Goal: Find specific page/section: Find specific page/section

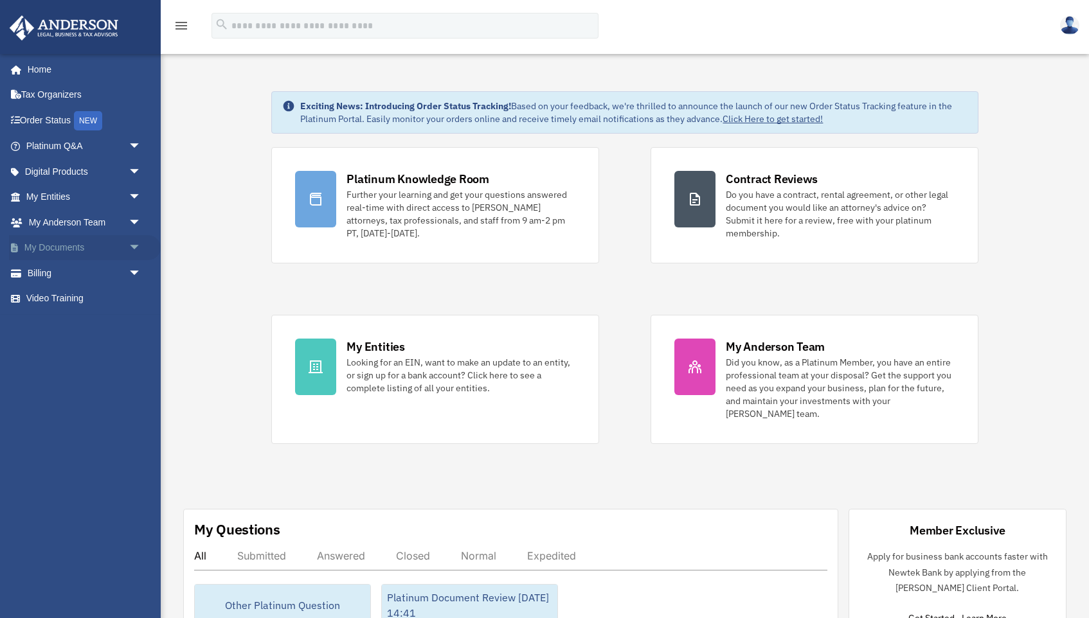
click at [56, 246] on link "My Documents arrow_drop_down" at bounding box center [85, 248] width 152 height 26
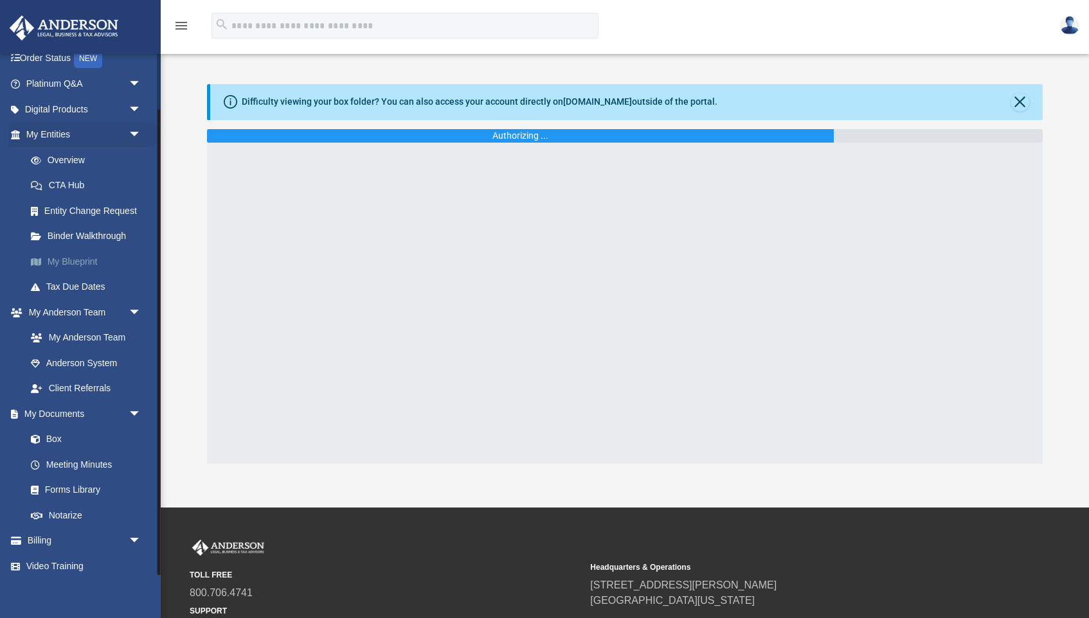
scroll to position [62, 0]
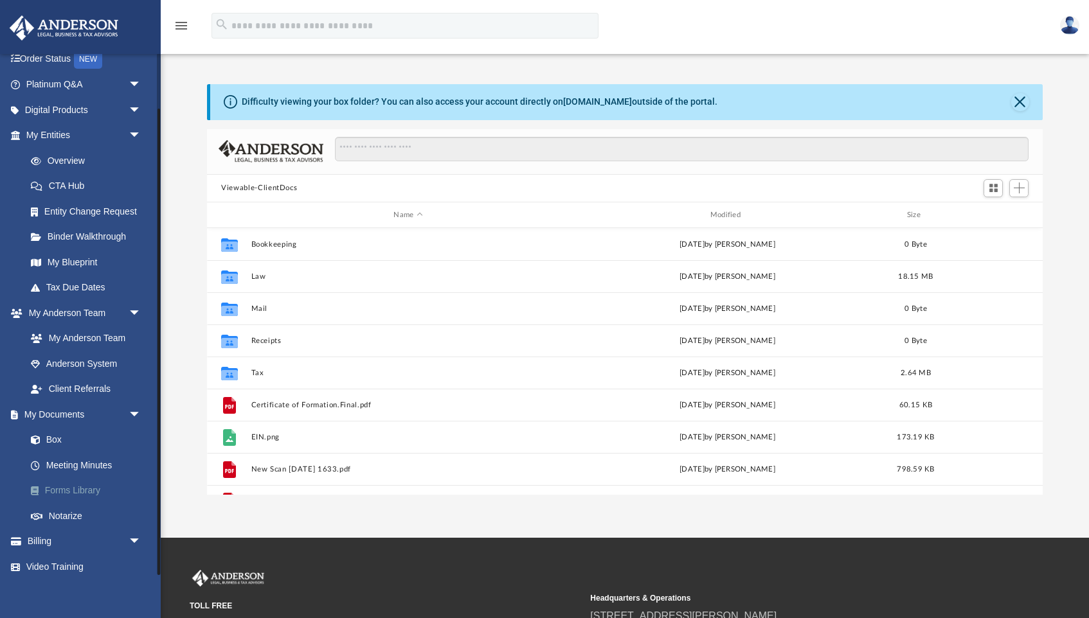
click at [76, 485] on link "Forms Library" at bounding box center [89, 491] width 143 height 26
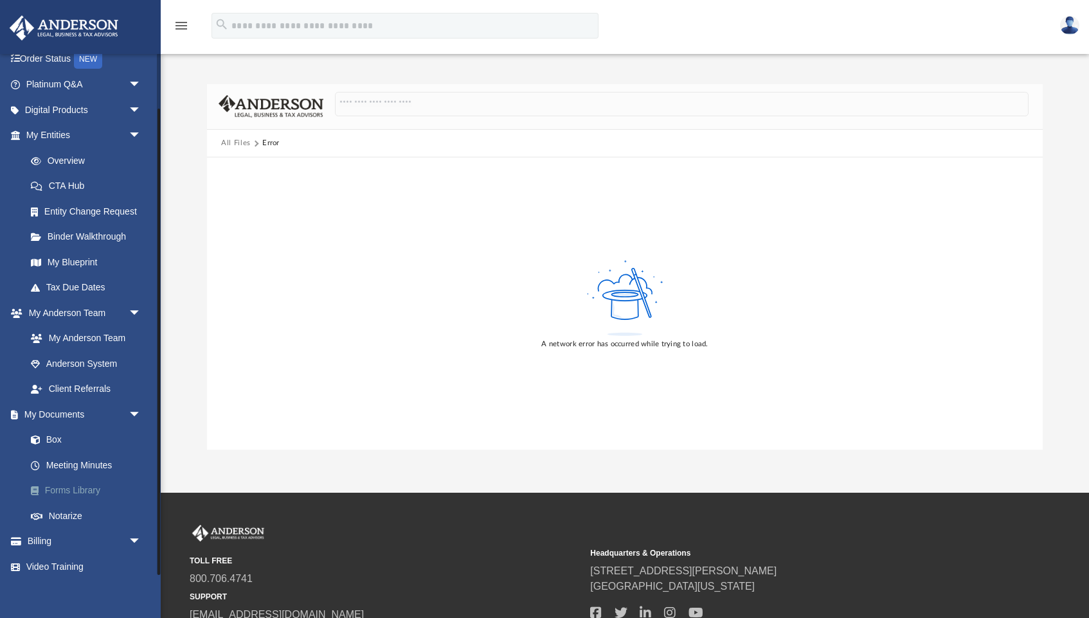
click at [43, 487] on span at bounding box center [41, 491] width 7 height 9
click at [78, 489] on link "Forms Library" at bounding box center [89, 491] width 143 height 26
click at [51, 436] on link "Box" at bounding box center [89, 440] width 143 height 26
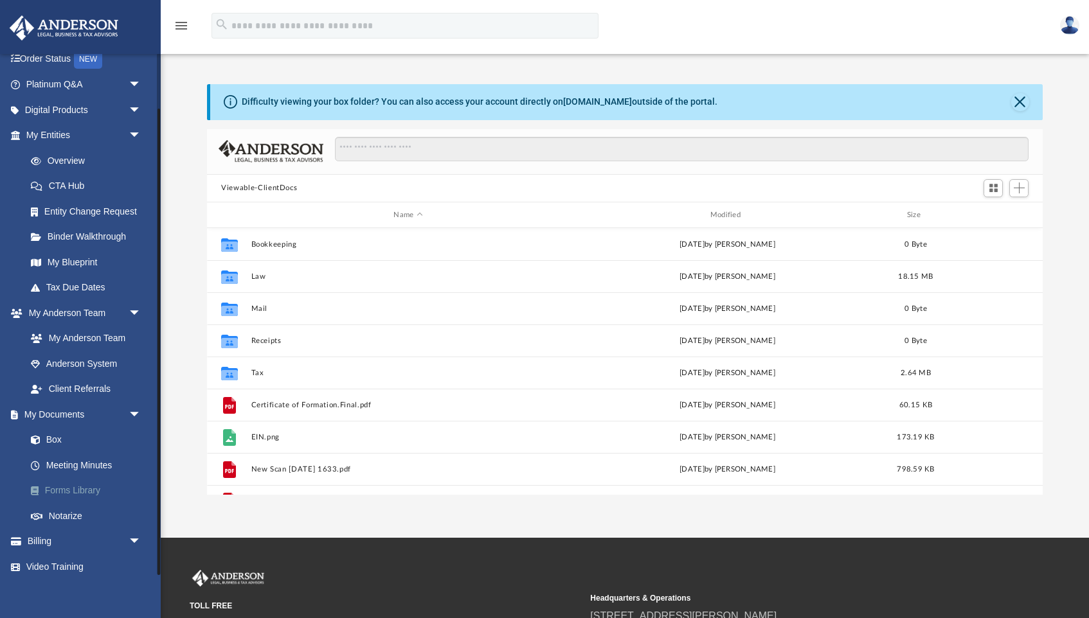
scroll to position [292, 835]
click at [82, 487] on link "Forms Library" at bounding box center [89, 491] width 143 height 26
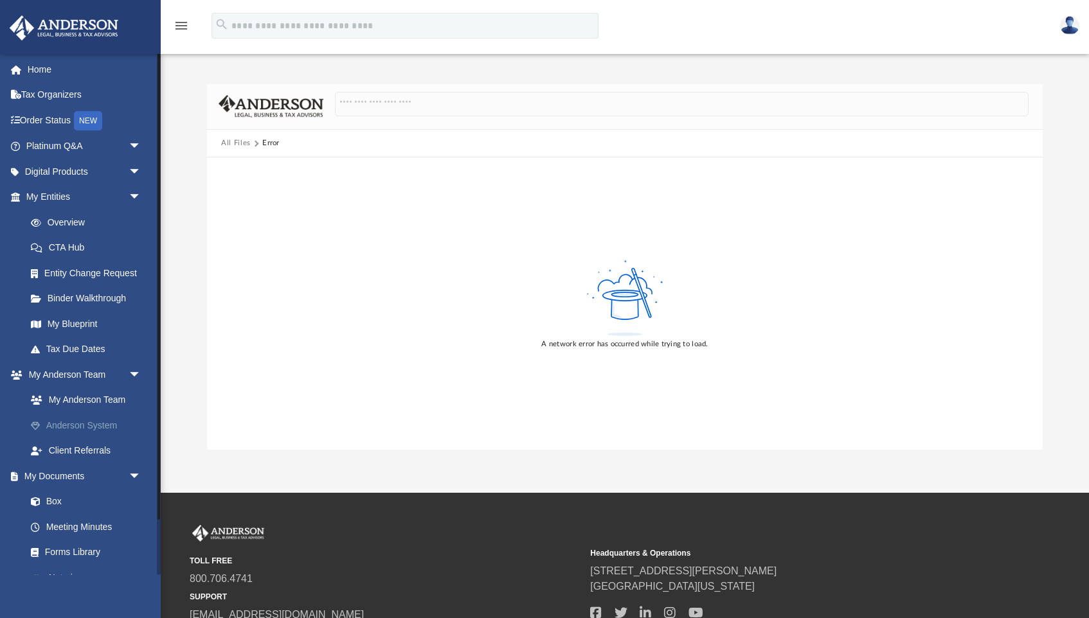
click at [51, 421] on link "Anderson System" at bounding box center [89, 426] width 143 height 26
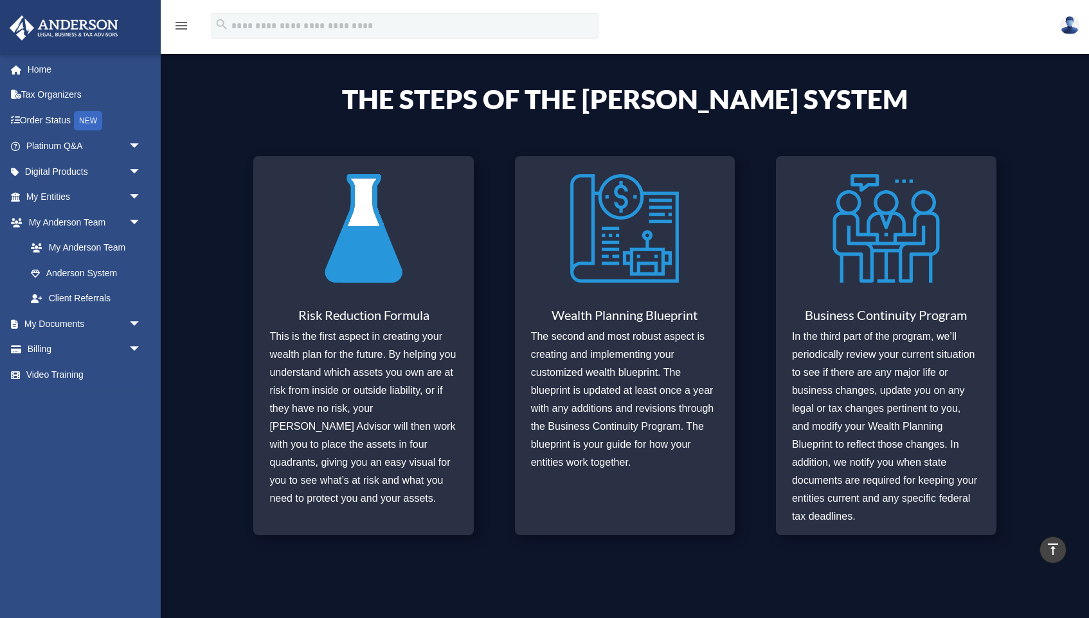
scroll to position [436, 0]
click at [137, 319] on span "arrow_drop_down" at bounding box center [142, 324] width 26 height 26
click at [68, 397] on link "Forms Library" at bounding box center [89, 401] width 143 height 26
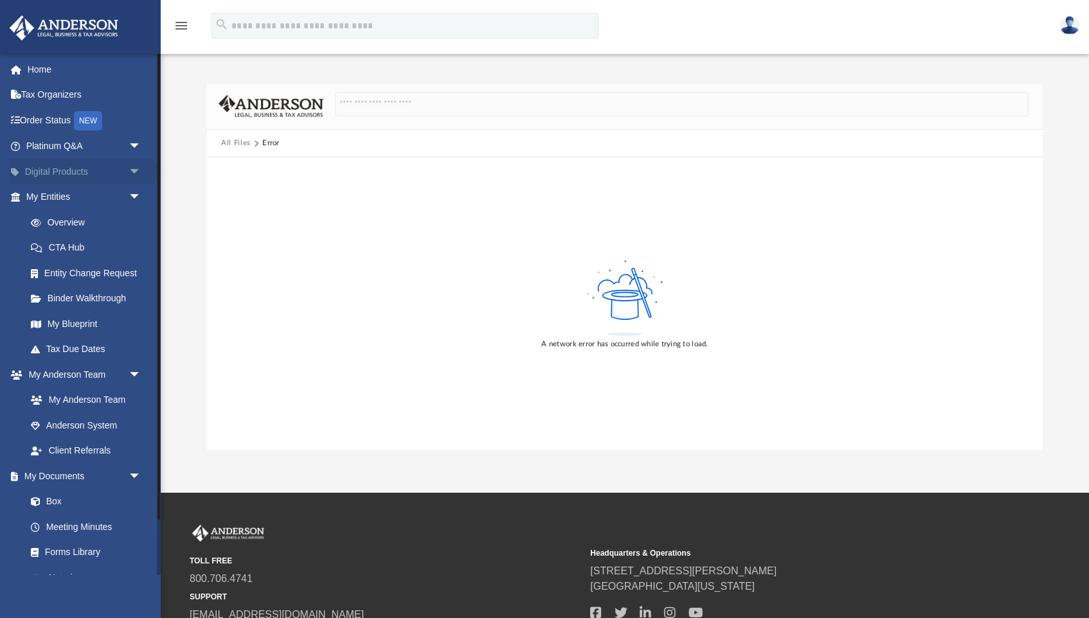
click at [129, 168] on span "arrow_drop_down" at bounding box center [142, 172] width 26 height 26
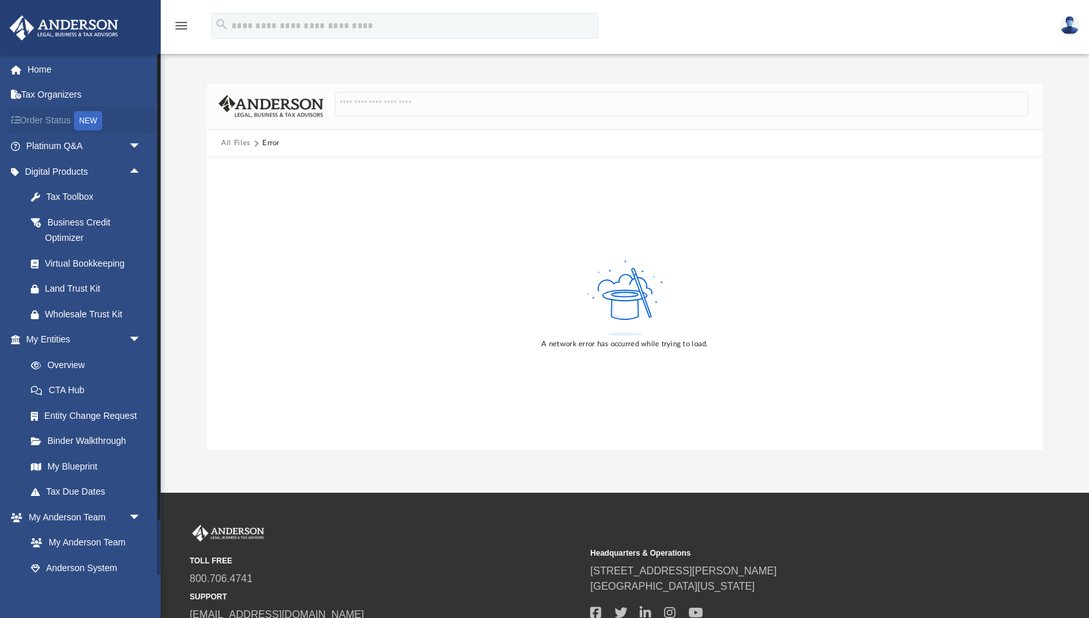
click at [47, 128] on link "Order Status NEW" at bounding box center [85, 120] width 152 height 26
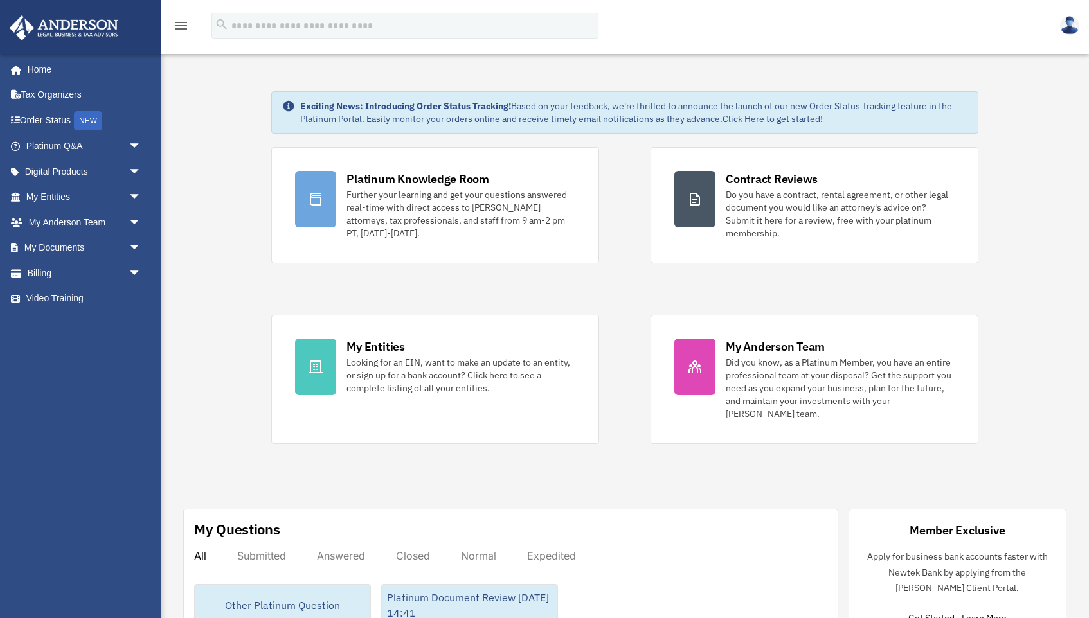
click at [184, 32] on icon "menu" at bounding box center [181, 25] width 15 height 15
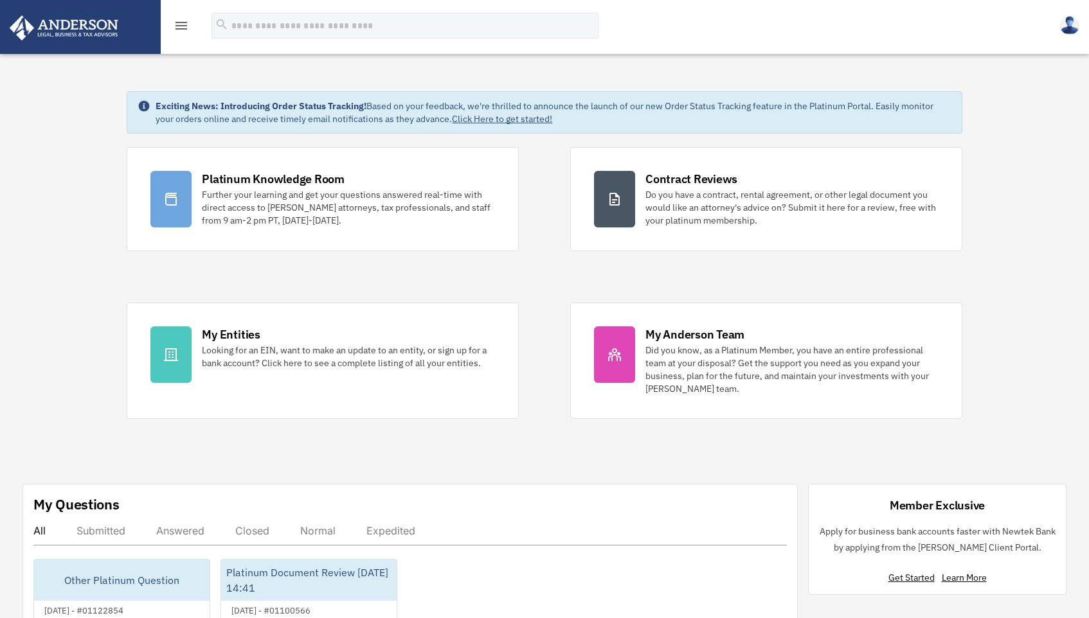
click at [184, 32] on icon "menu" at bounding box center [181, 25] width 15 height 15
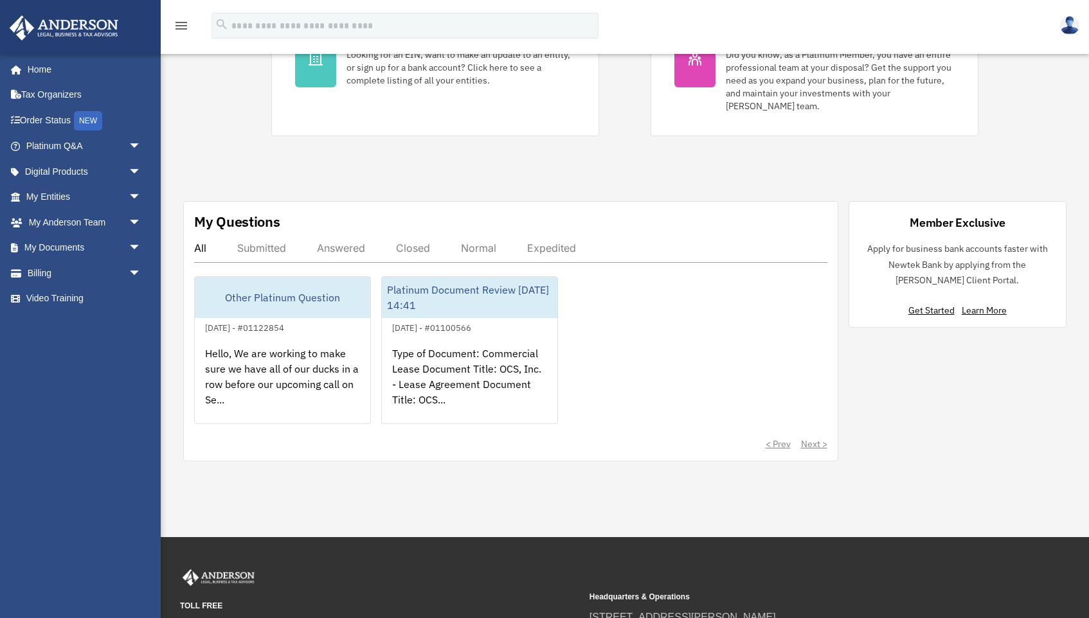
scroll to position [310, 0]
